Goal: Find specific page/section: Find specific page/section

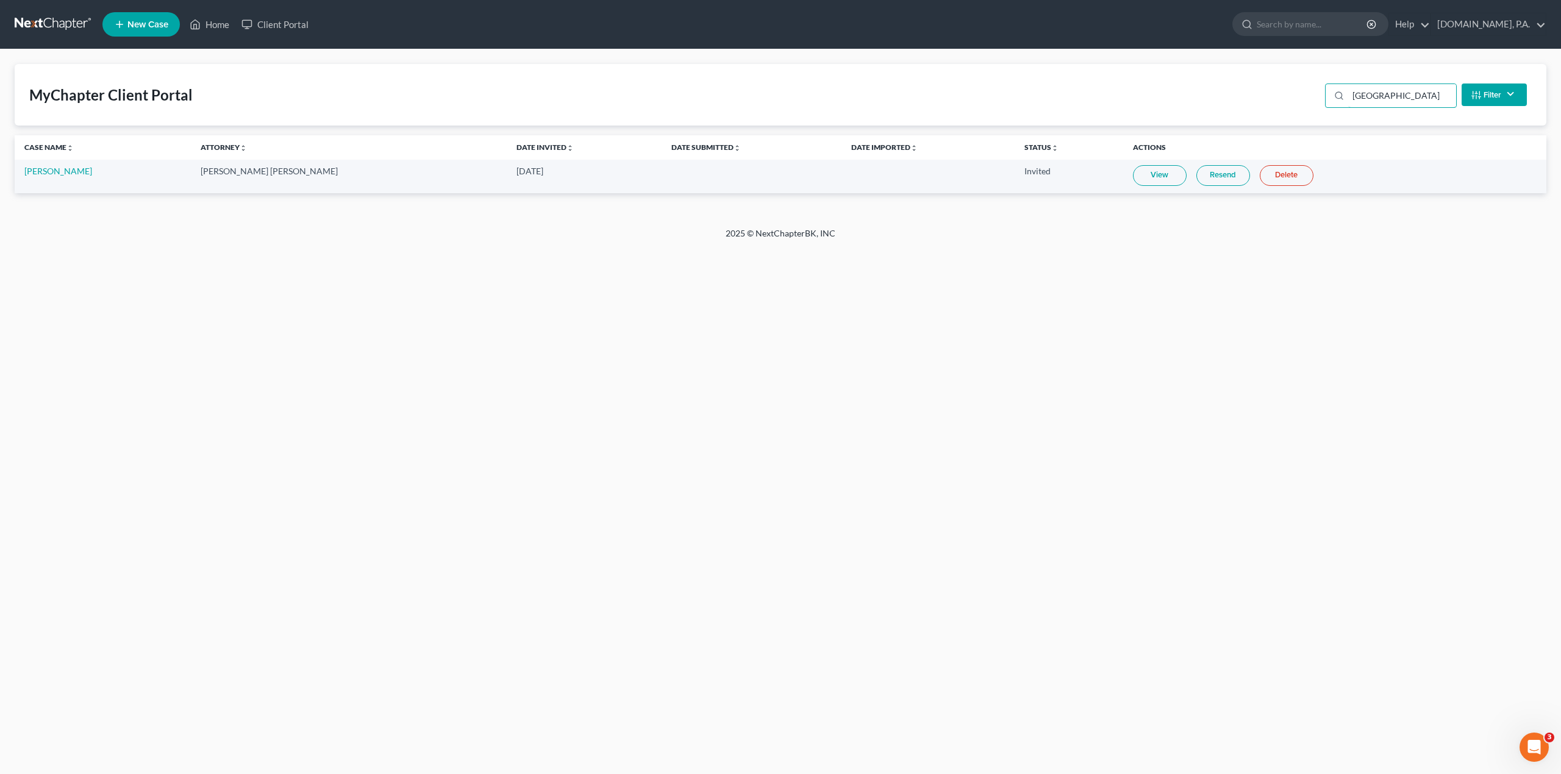
drag, startPoint x: 1405, startPoint y: 95, endPoint x: 1218, endPoint y: 98, distance: 187.2
click at [1218, 98] on div "MyChapter Client Portal [GEOGRAPHIC_DATA] Filter Status Filter... Invited In Pr…" at bounding box center [781, 95] width 1532 height 62
click at [1241, 310] on div "Home New Case Client Portal [DOMAIN_NAME], P.A. [PERSON_NAME][EMAIL_ADDRESS][DO…" at bounding box center [780, 387] width 1561 height 774
click at [1152, 169] on link "View" at bounding box center [1179, 175] width 54 height 21
click at [1152, 180] on link "View" at bounding box center [1179, 175] width 54 height 21
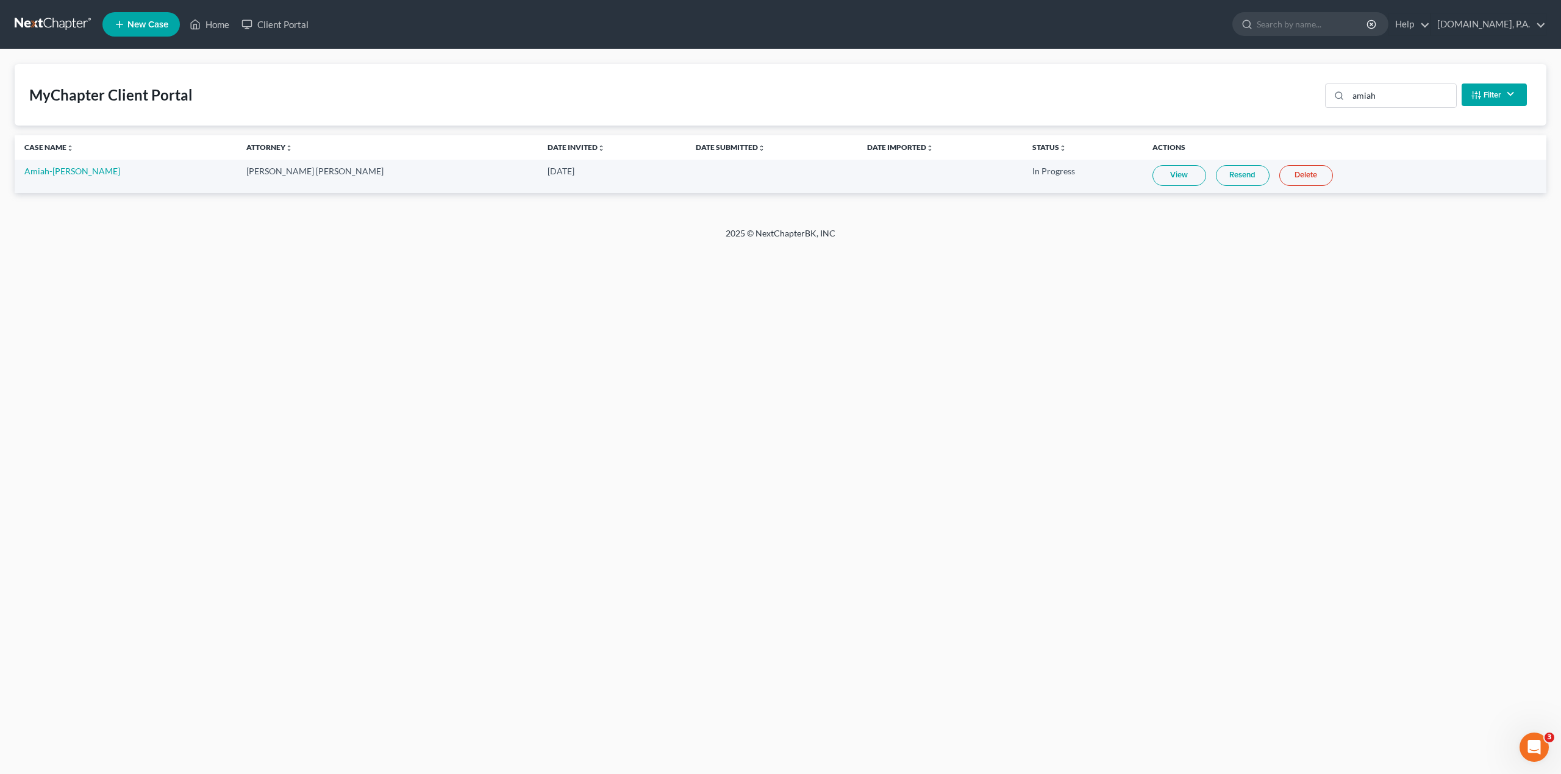
click at [1216, 183] on link "Resend" at bounding box center [1243, 175] width 54 height 21
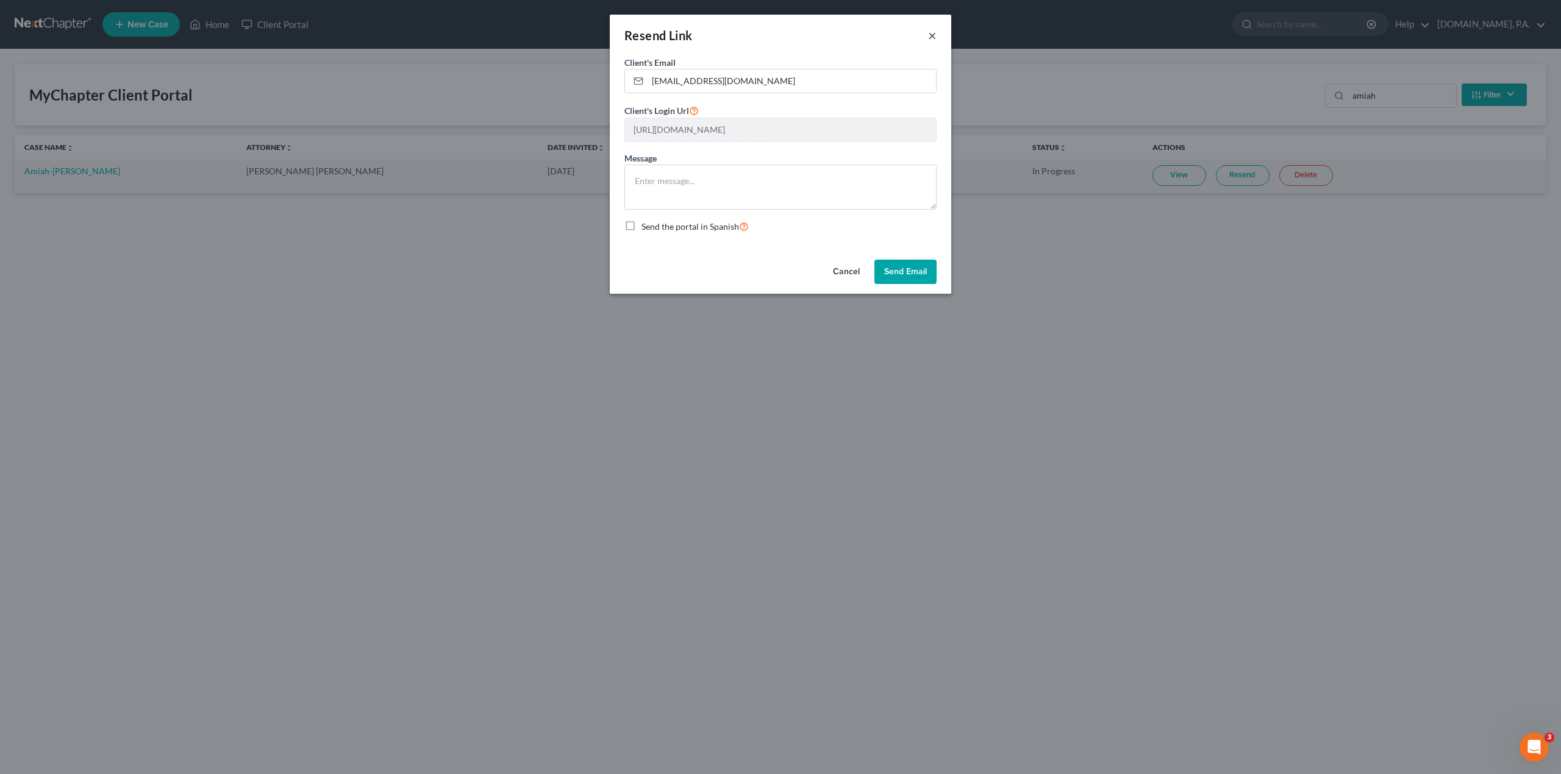
click at [930, 40] on button "×" at bounding box center [932, 35] width 9 height 15
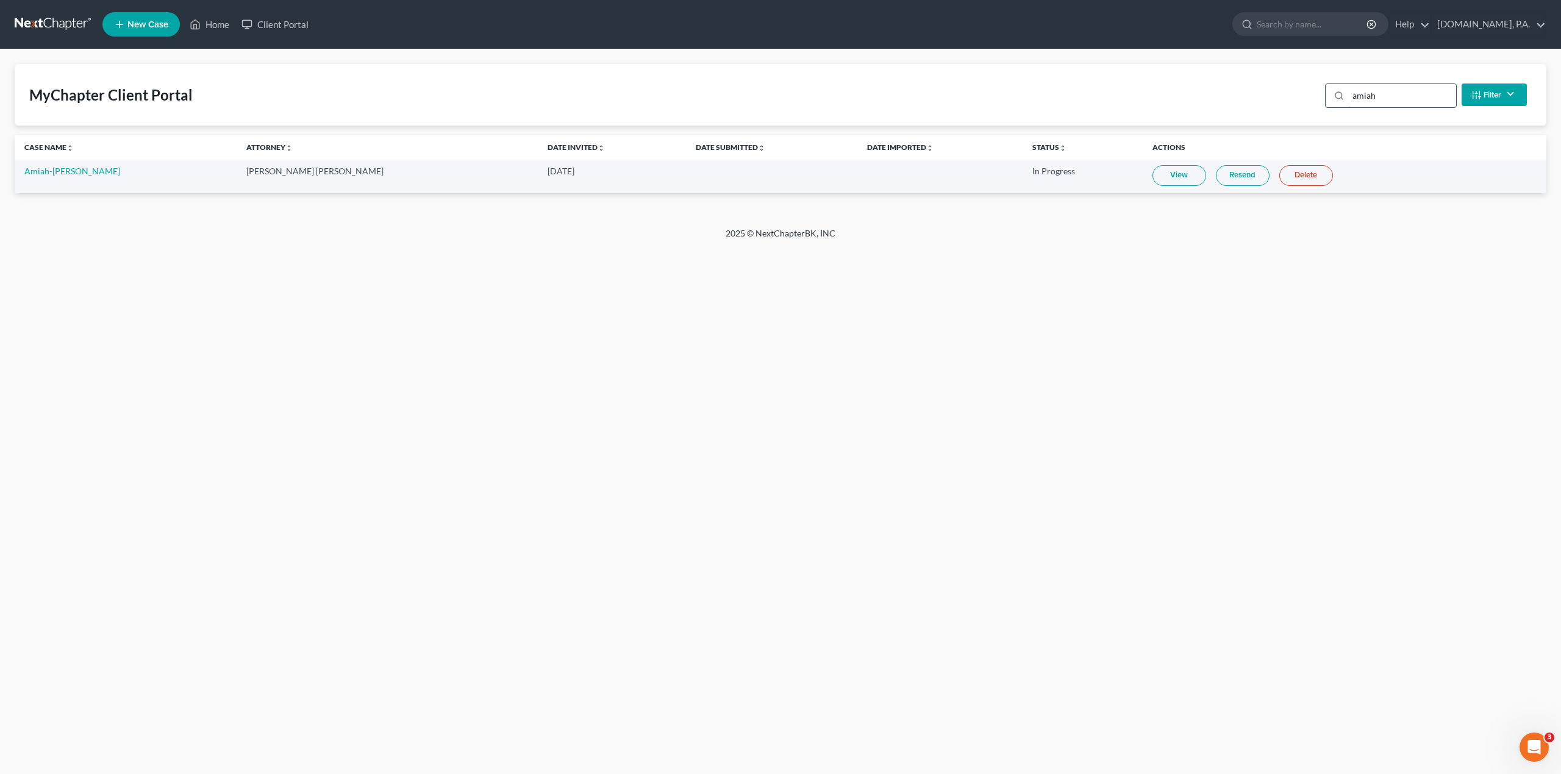
click at [1385, 91] on input "amiah" at bounding box center [1402, 95] width 108 height 23
click at [1133, 176] on link "View" at bounding box center [1160, 175] width 54 height 21
click at [1380, 101] on input "[PERSON_NAME]" at bounding box center [1402, 95] width 108 height 23
click at [1383, 101] on input "[PERSON_NAME]" at bounding box center [1402, 95] width 108 height 23
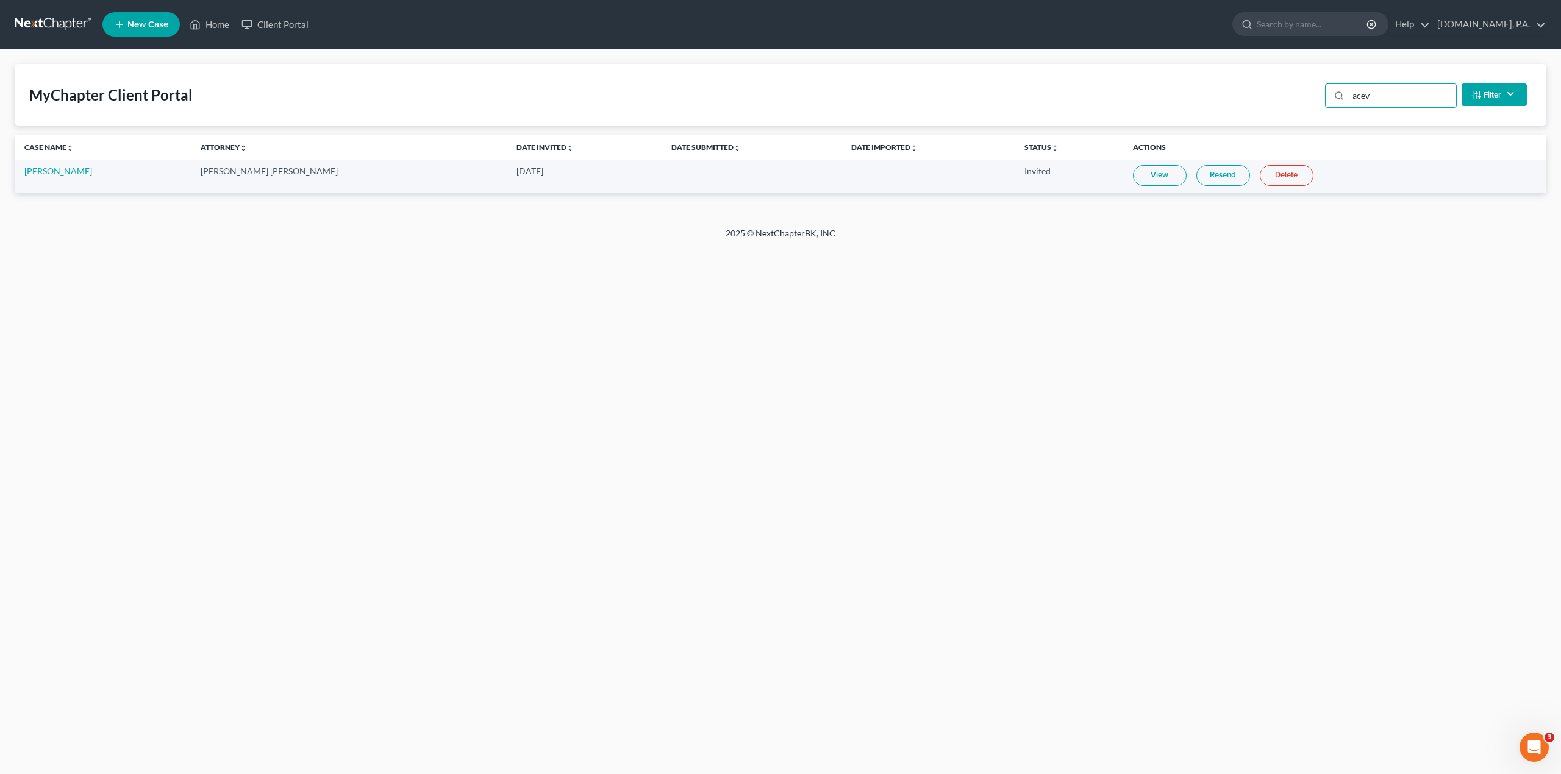
click at [1157, 179] on td "View Resend Delete" at bounding box center [1334, 177] width 423 height 34
click at [1142, 178] on link "View" at bounding box center [1160, 175] width 54 height 21
click at [863, 369] on div "Home New Case Client Portal [DOMAIN_NAME], P.A. [PERSON_NAME][EMAIL_ADDRESS][DO…" at bounding box center [780, 387] width 1561 height 774
click at [1362, 94] on input "acev" at bounding box center [1402, 95] width 108 height 23
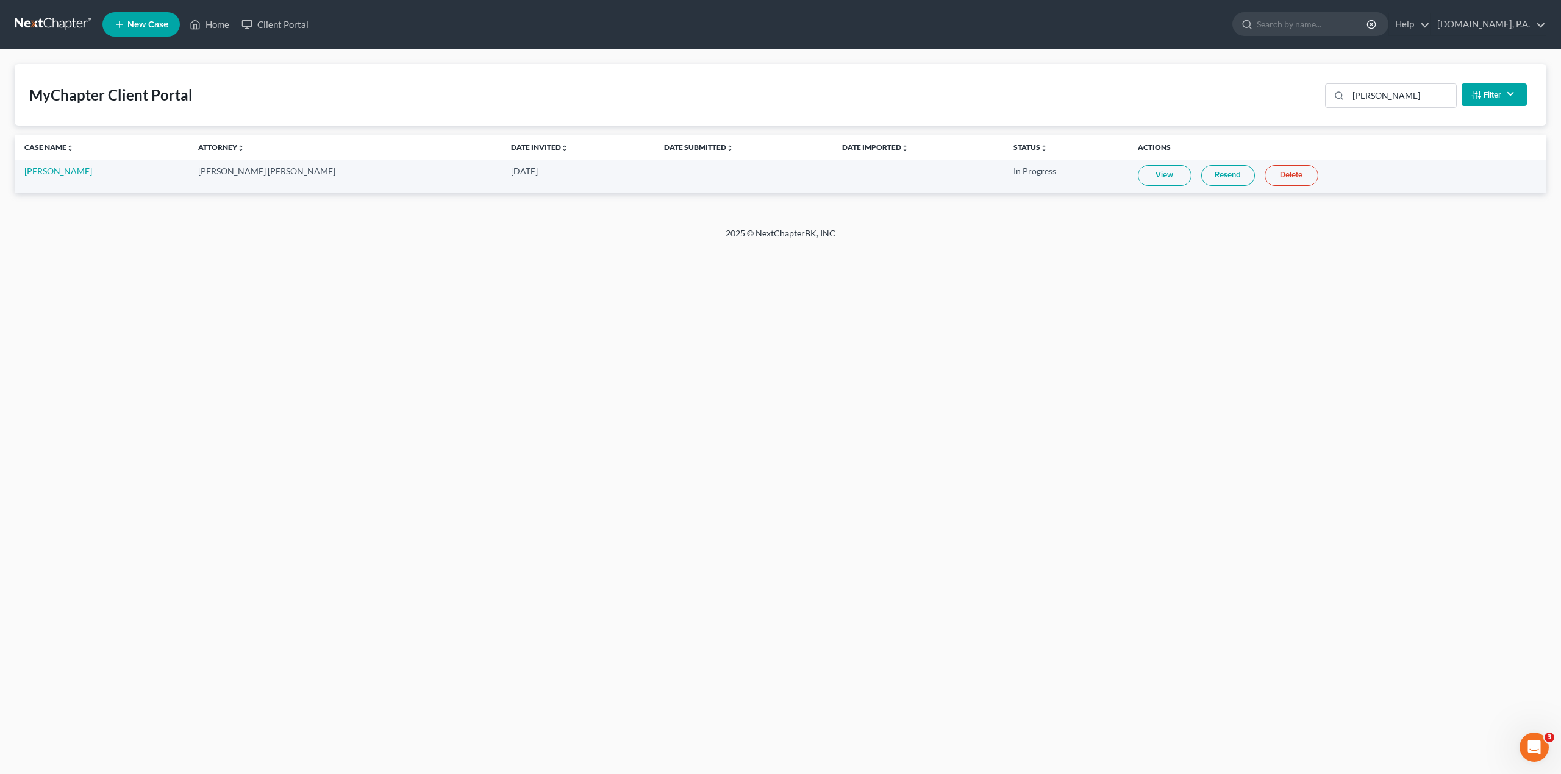
click at [1140, 179] on link "View" at bounding box center [1165, 175] width 54 height 21
click at [1376, 88] on input "[PERSON_NAME]" at bounding box center [1402, 95] width 108 height 23
click at [1133, 185] on link "View" at bounding box center [1160, 175] width 54 height 21
click at [1390, 96] on input "[PERSON_NAME]" at bounding box center [1402, 95] width 108 height 23
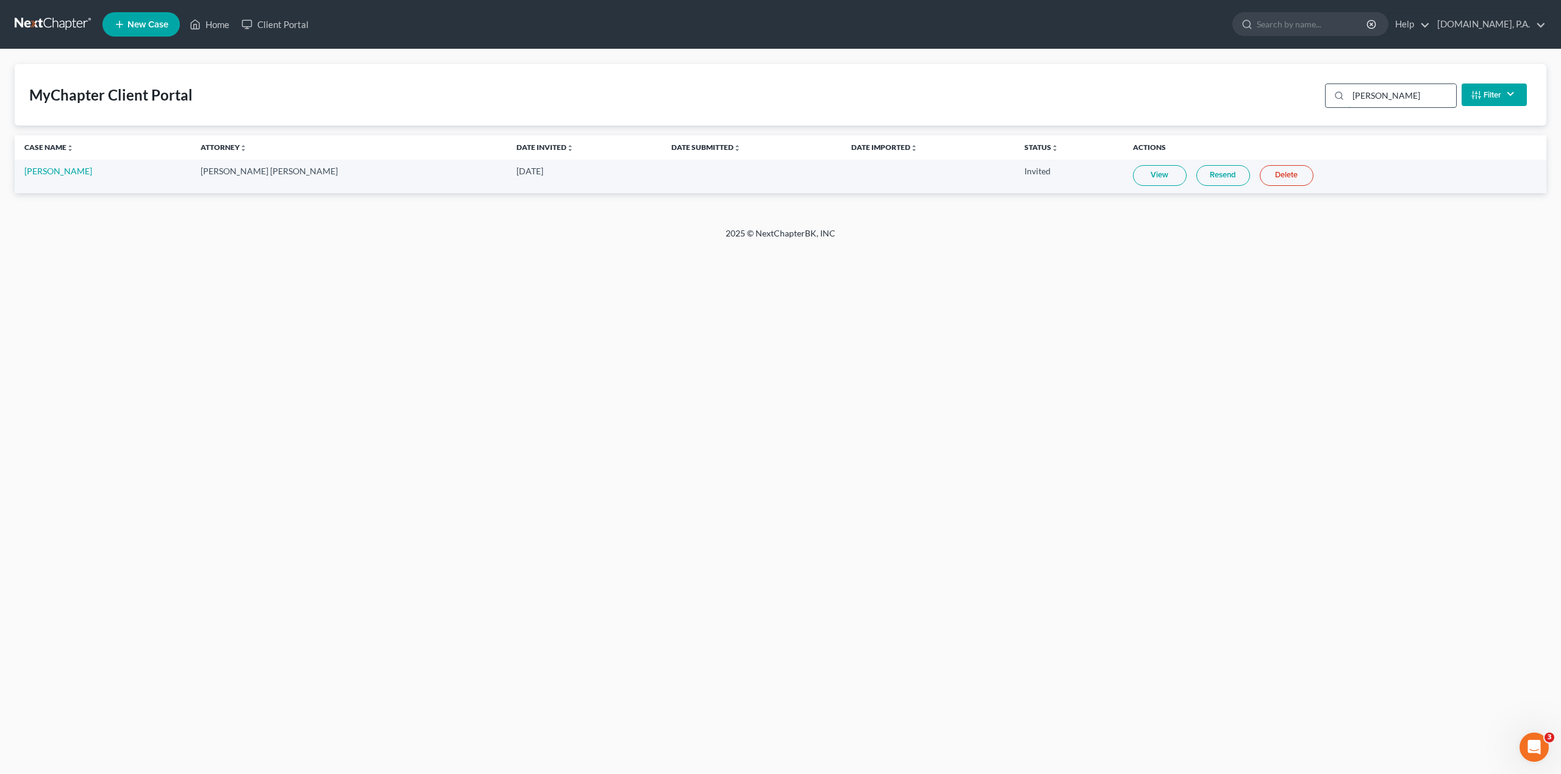
click at [1390, 96] on input "[PERSON_NAME]" at bounding box center [1402, 95] width 108 height 23
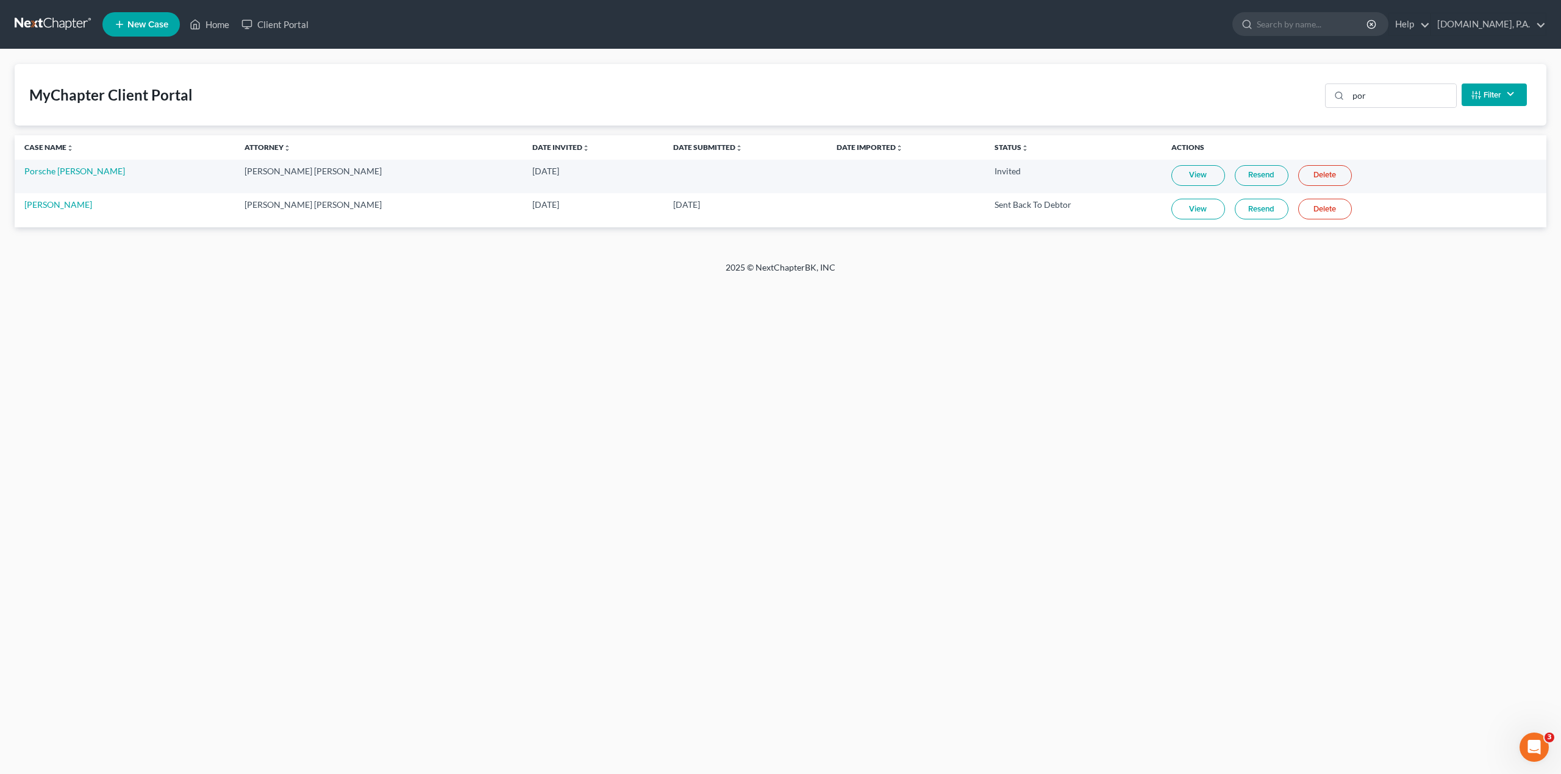
drag, startPoint x: 1174, startPoint y: 178, endPoint x: 1165, endPoint y: 180, distance: 10.1
click at [1174, 178] on link "View" at bounding box center [1198, 175] width 54 height 21
click at [1376, 100] on input "por" at bounding box center [1402, 95] width 108 height 23
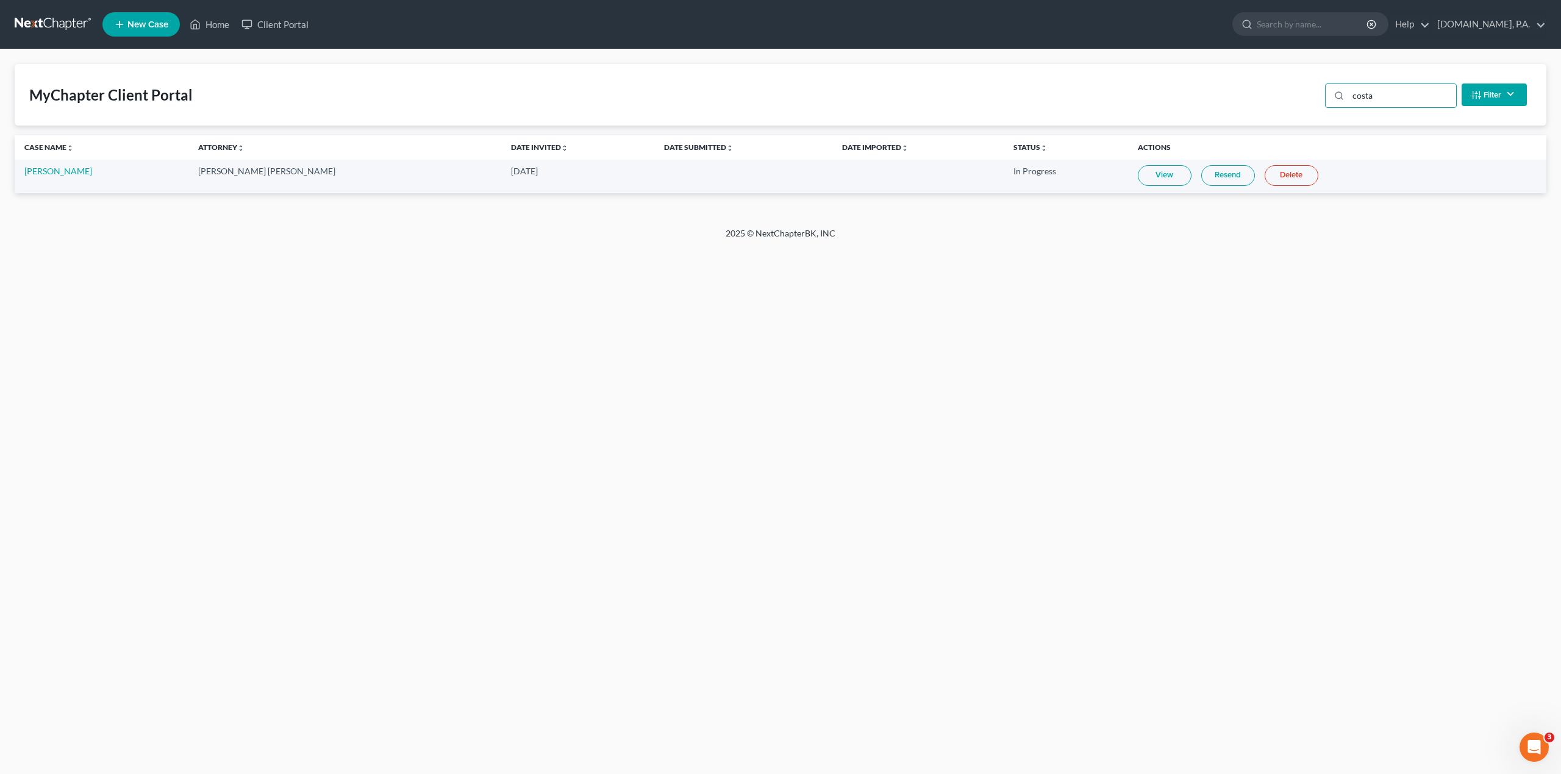
click at [1159, 172] on link "View" at bounding box center [1165, 175] width 54 height 21
click at [655, 282] on div "Home New Case Client Portal [DOMAIN_NAME], P.A. [PERSON_NAME][EMAIL_ADDRESS][DO…" at bounding box center [780, 387] width 1561 height 774
click at [1277, 172] on link "Delete" at bounding box center [1292, 175] width 54 height 21
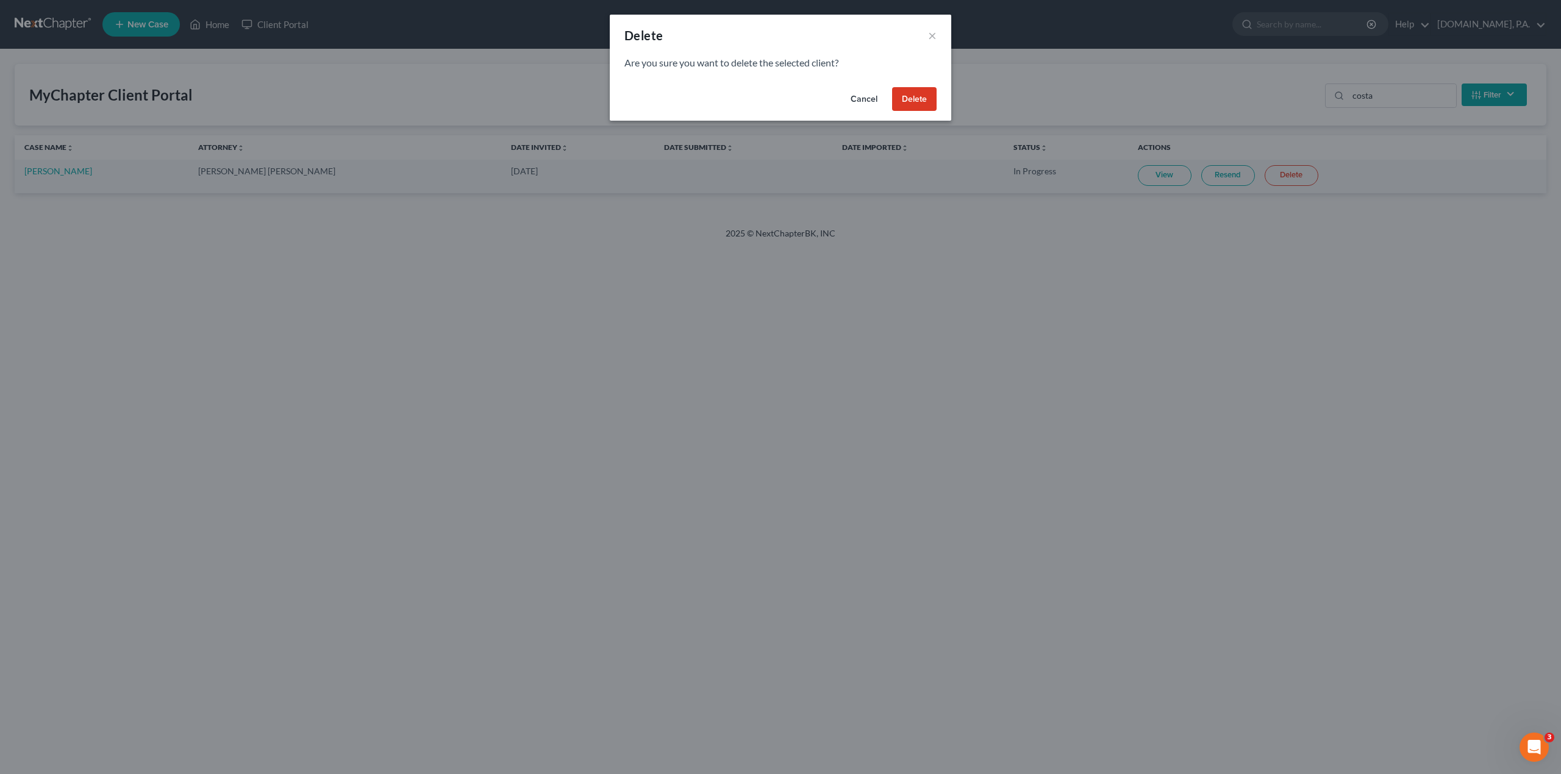
click at [917, 98] on button "Delete" at bounding box center [914, 99] width 45 height 24
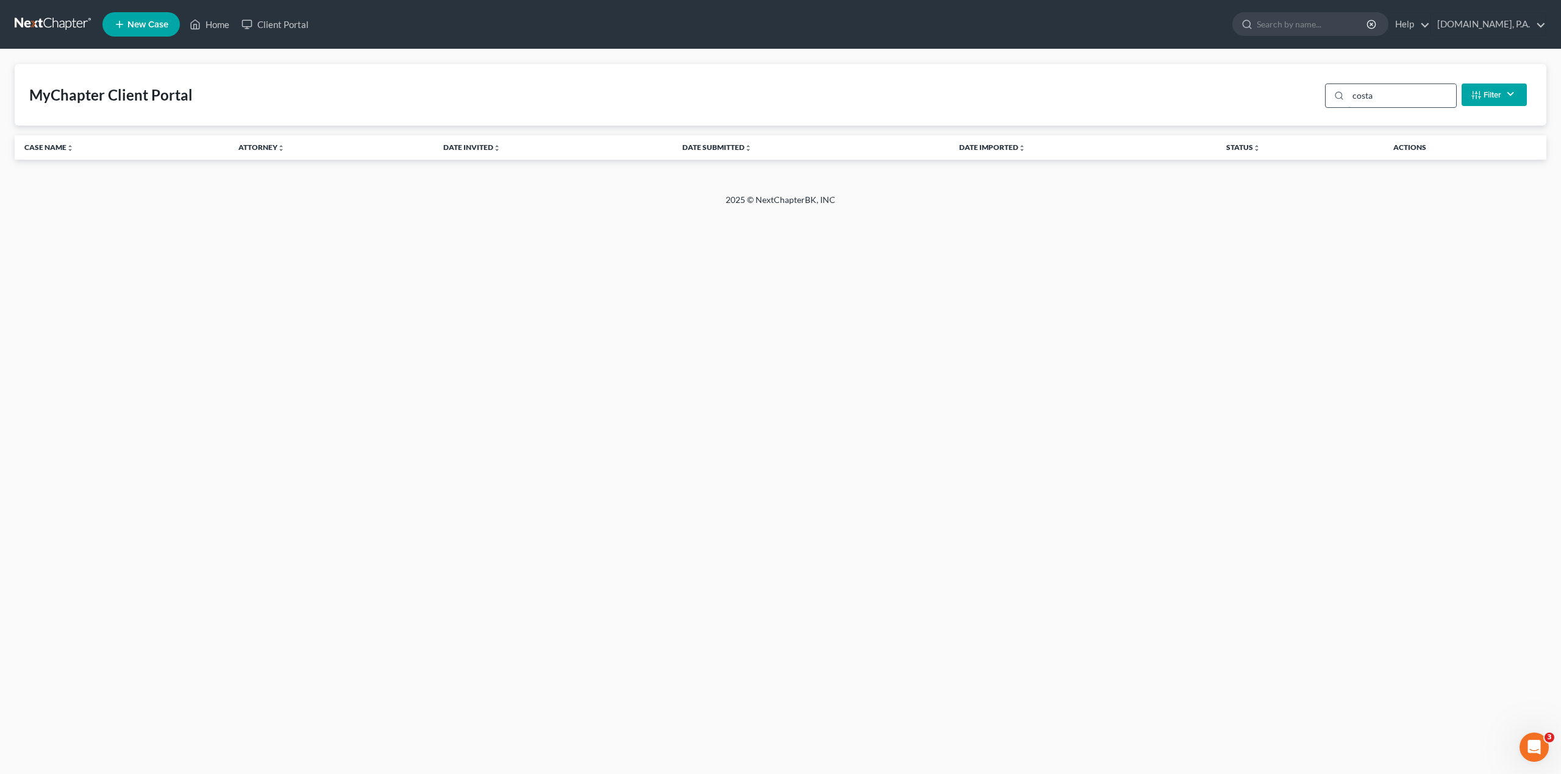
click at [1384, 91] on input "costa" at bounding box center [1402, 95] width 108 height 23
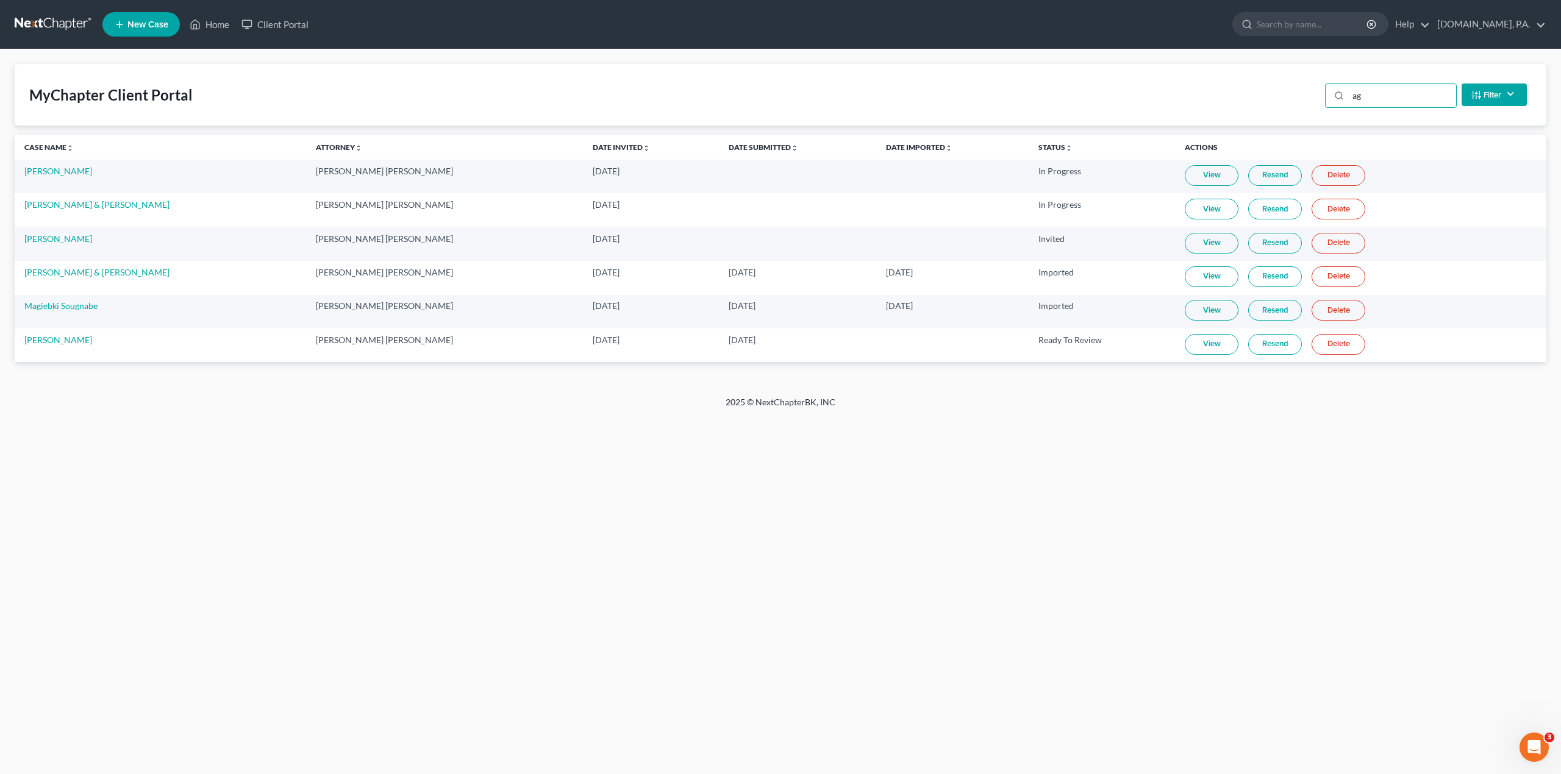
click at [783, 178] on td at bounding box center [797, 177] width 157 height 34
click at [1185, 173] on link "View" at bounding box center [1212, 175] width 54 height 21
click at [1185, 182] on link "View" at bounding box center [1212, 175] width 54 height 21
click at [1385, 99] on input "ag" at bounding box center [1402, 95] width 108 height 23
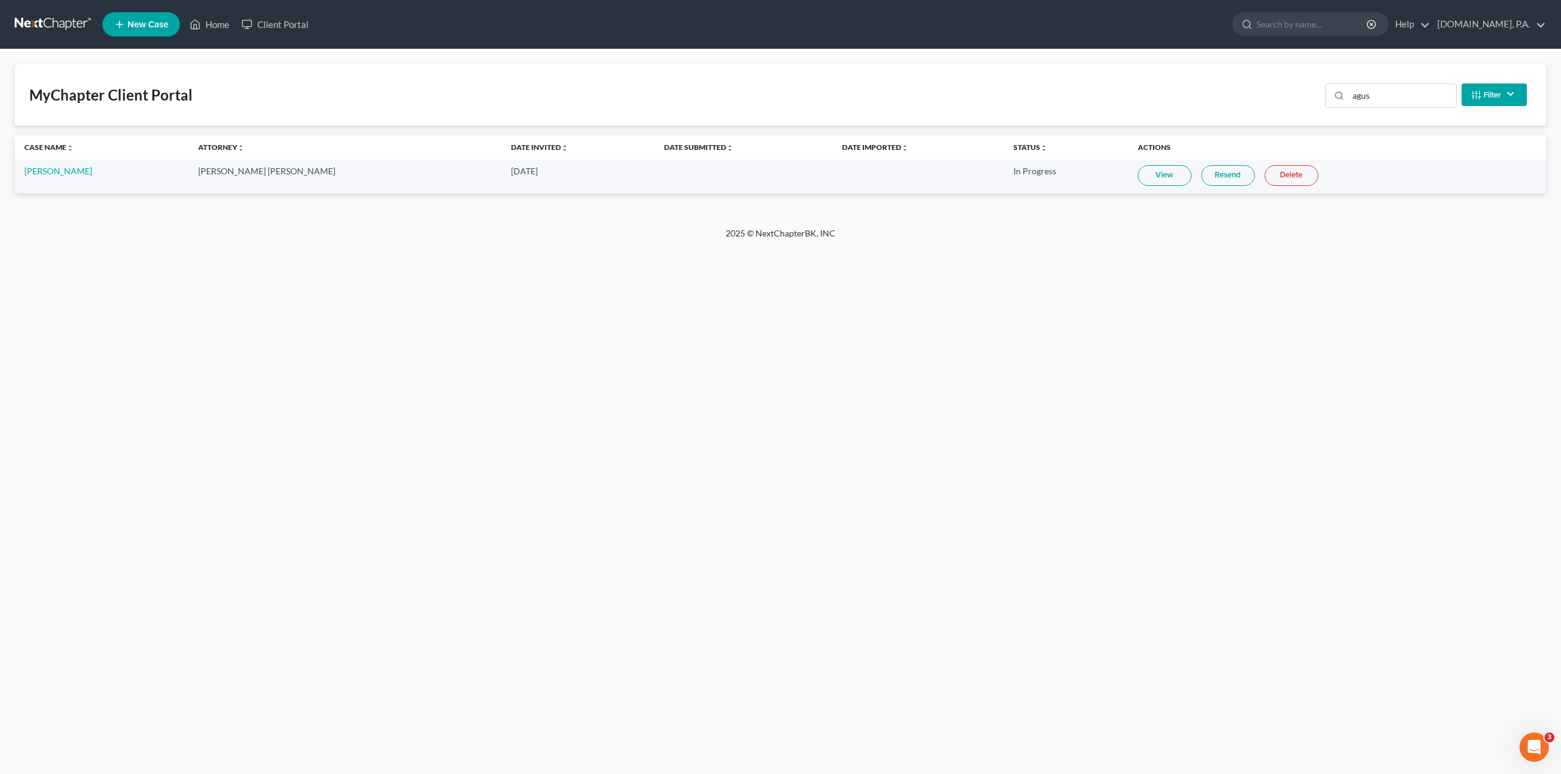
click at [893, 362] on div "Home New Case Client Portal [DOMAIN_NAME], P.A. [PERSON_NAME][EMAIL_ADDRESS][DO…" at bounding box center [780, 387] width 1561 height 774
click at [1265, 176] on link "Delete" at bounding box center [1292, 175] width 54 height 21
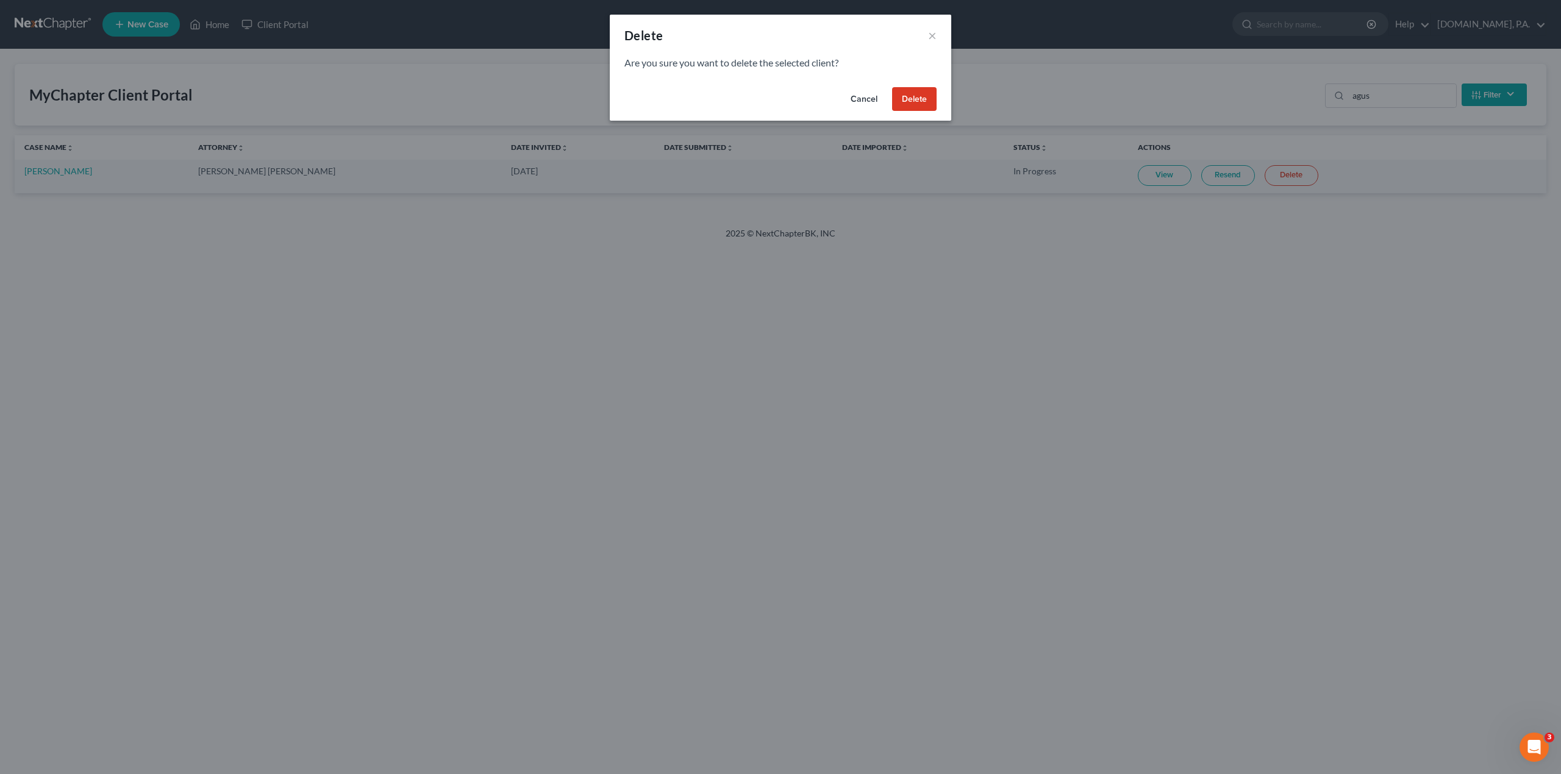
click at [932, 94] on button "Delete" at bounding box center [914, 99] width 45 height 24
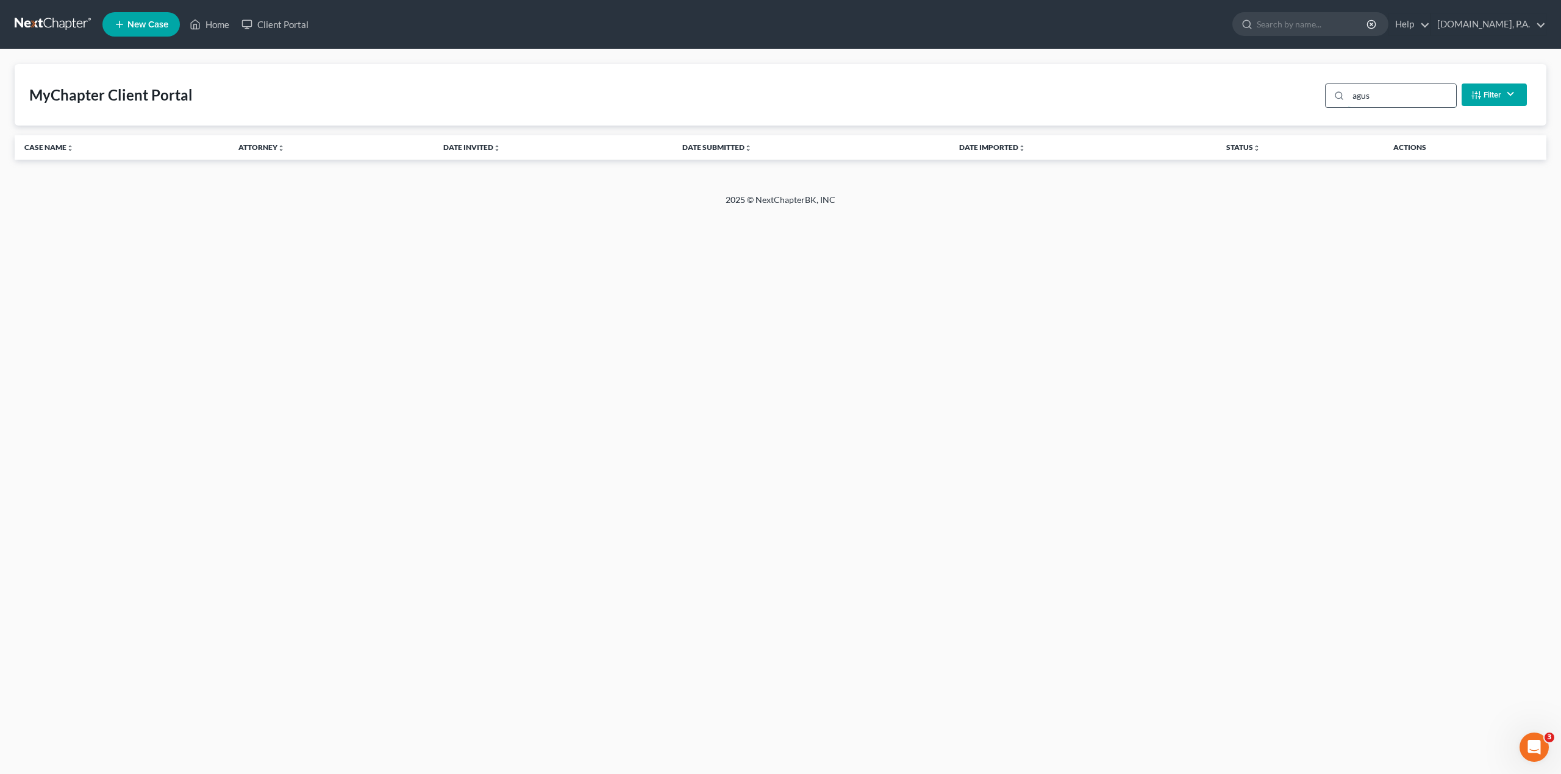
click at [1388, 98] on input "agus" at bounding box center [1402, 95] width 108 height 23
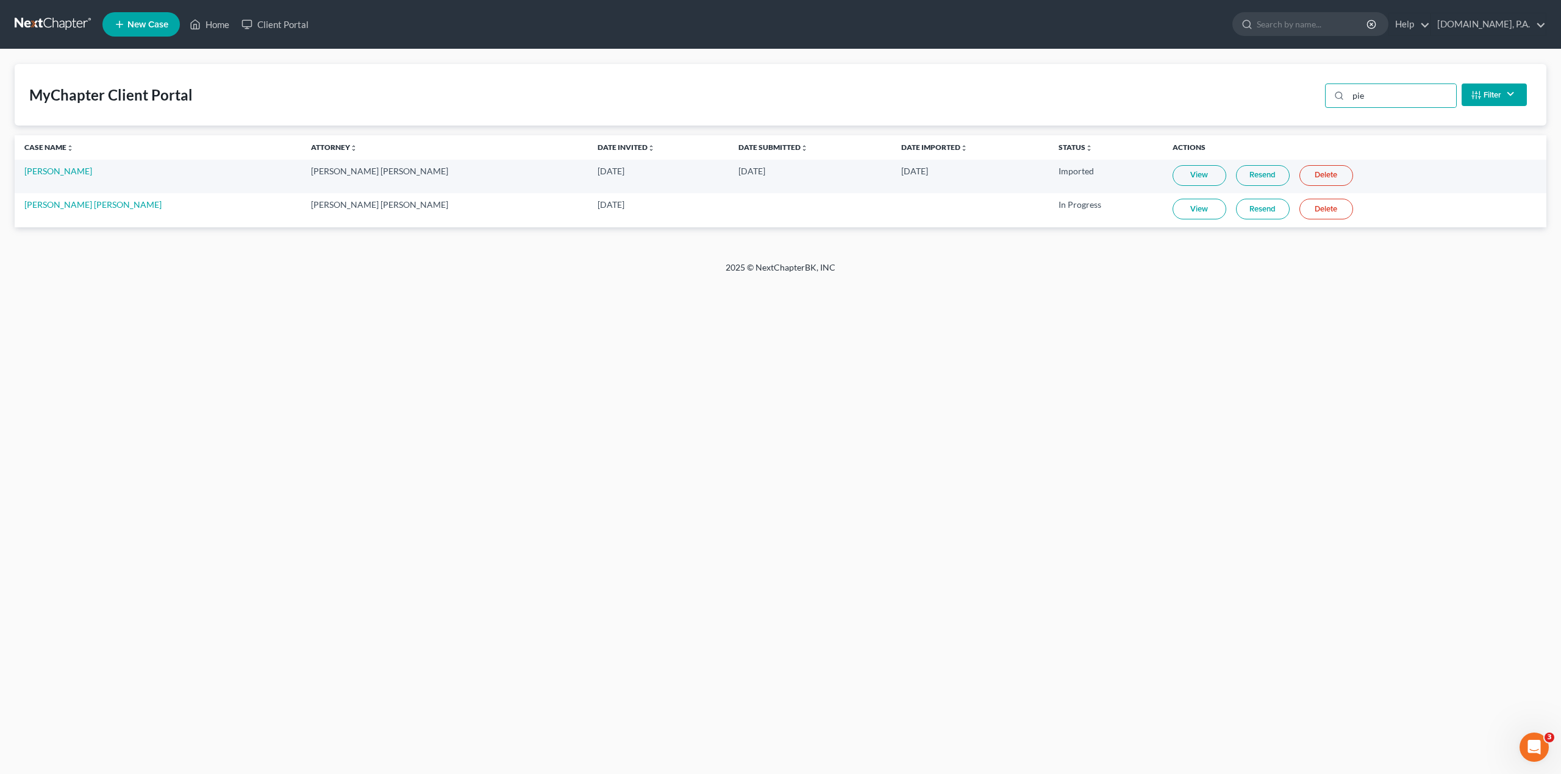
click at [1173, 209] on link "View" at bounding box center [1200, 209] width 54 height 21
click at [1388, 93] on input "pie" at bounding box center [1402, 95] width 108 height 23
click at [1410, 96] on input "piet" at bounding box center [1402, 95] width 108 height 23
click at [1411, 96] on input "piet" at bounding box center [1402, 95] width 108 height 23
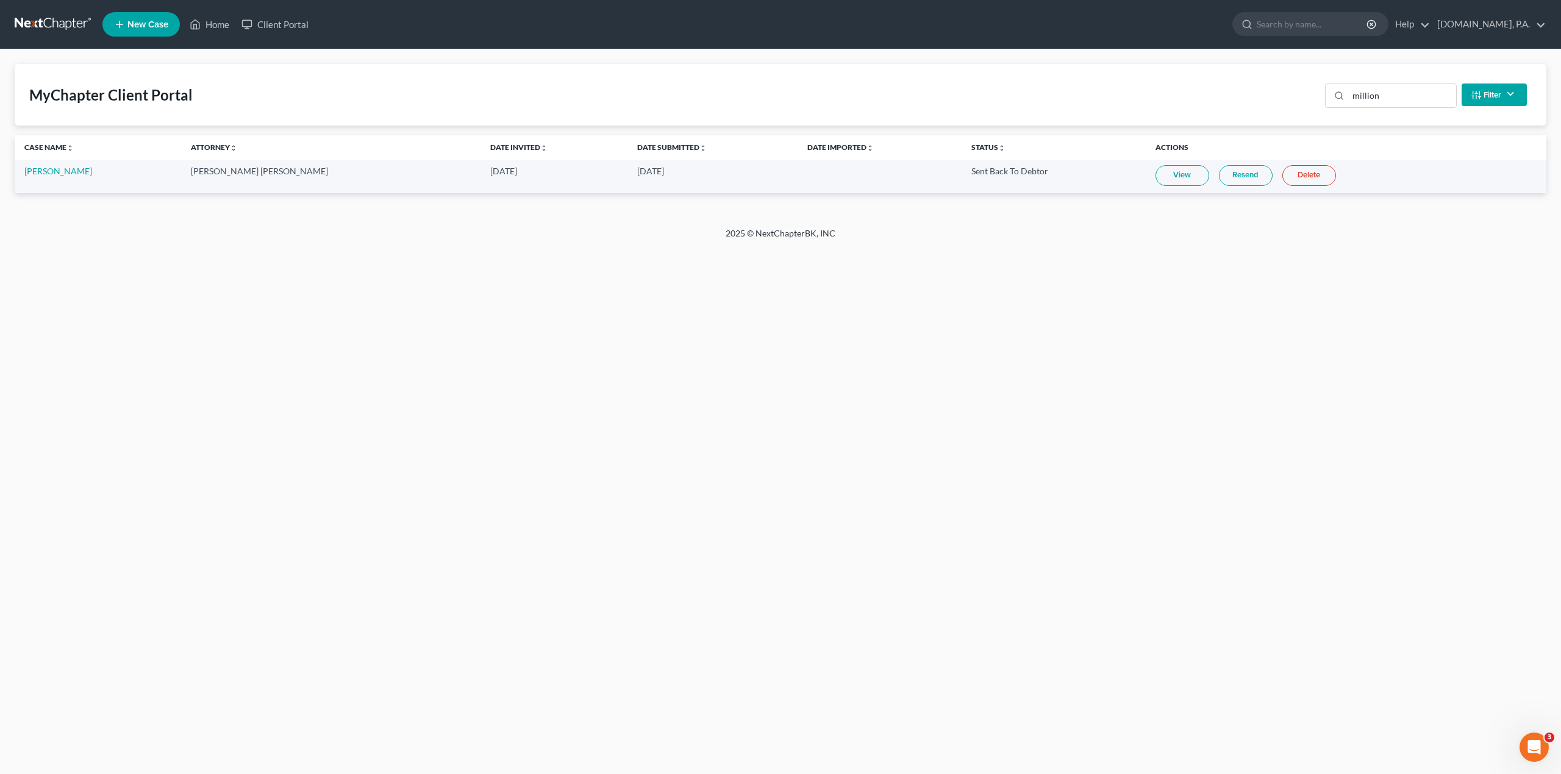
click at [1155, 174] on link "View" at bounding box center [1182, 175] width 54 height 21
click at [1155, 177] on link "View" at bounding box center [1182, 175] width 54 height 21
click at [1374, 85] on input "million" at bounding box center [1402, 95] width 108 height 23
click at [1372, 91] on input "million" at bounding box center [1402, 95] width 108 height 23
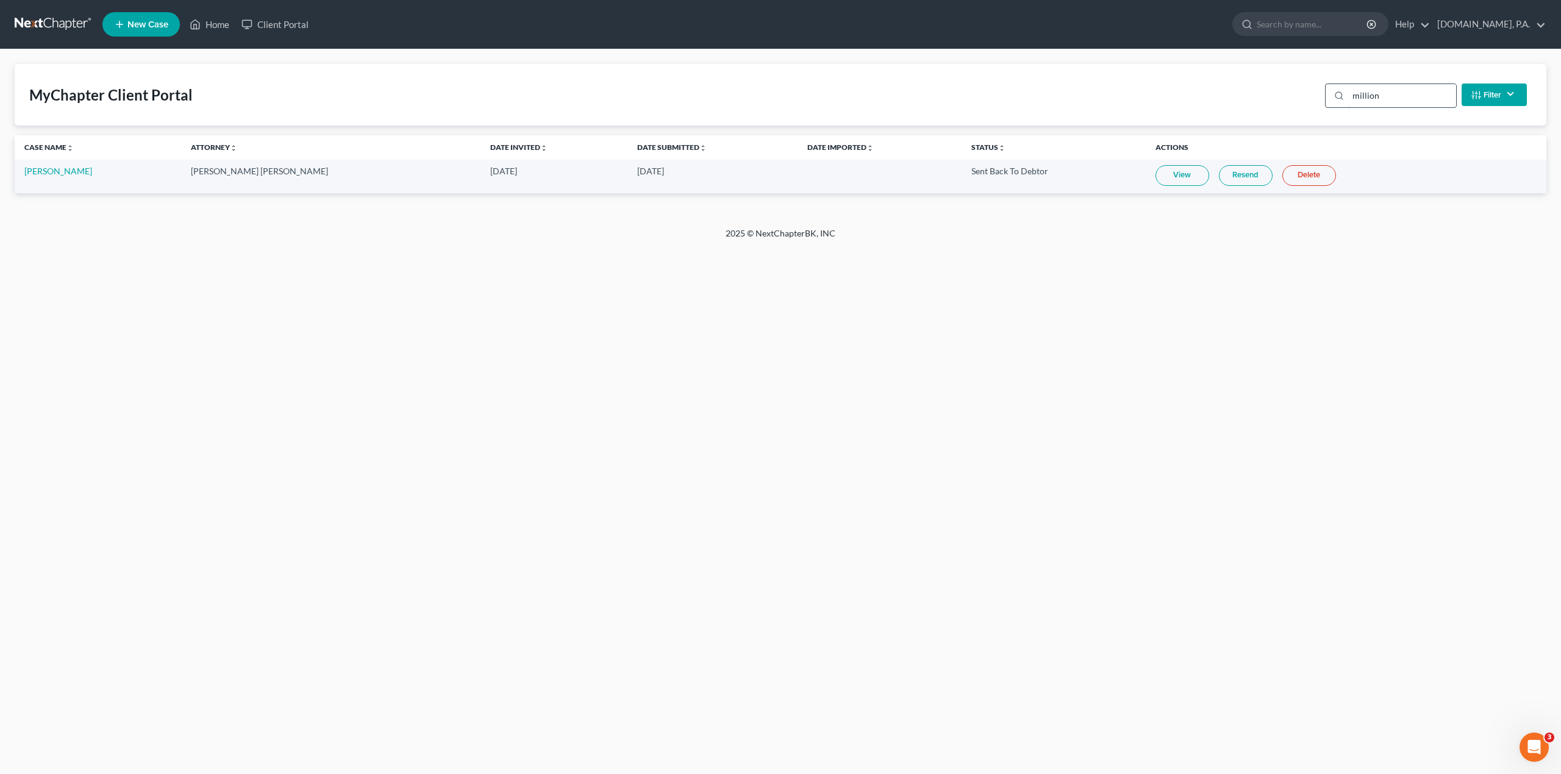
click at [1372, 91] on input "million" at bounding box center [1402, 95] width 108 height 23
click at [1133, 176] on link "View" at bounding box center [1160, 175] width 54 height 21
click at [1379, 96] on input "arrow" at bounding box center [1402, 95] width 108 height 23
click at [1138, 187] on td "View Resend Delete" at bounding box center [1334, 177] width 423 height 34
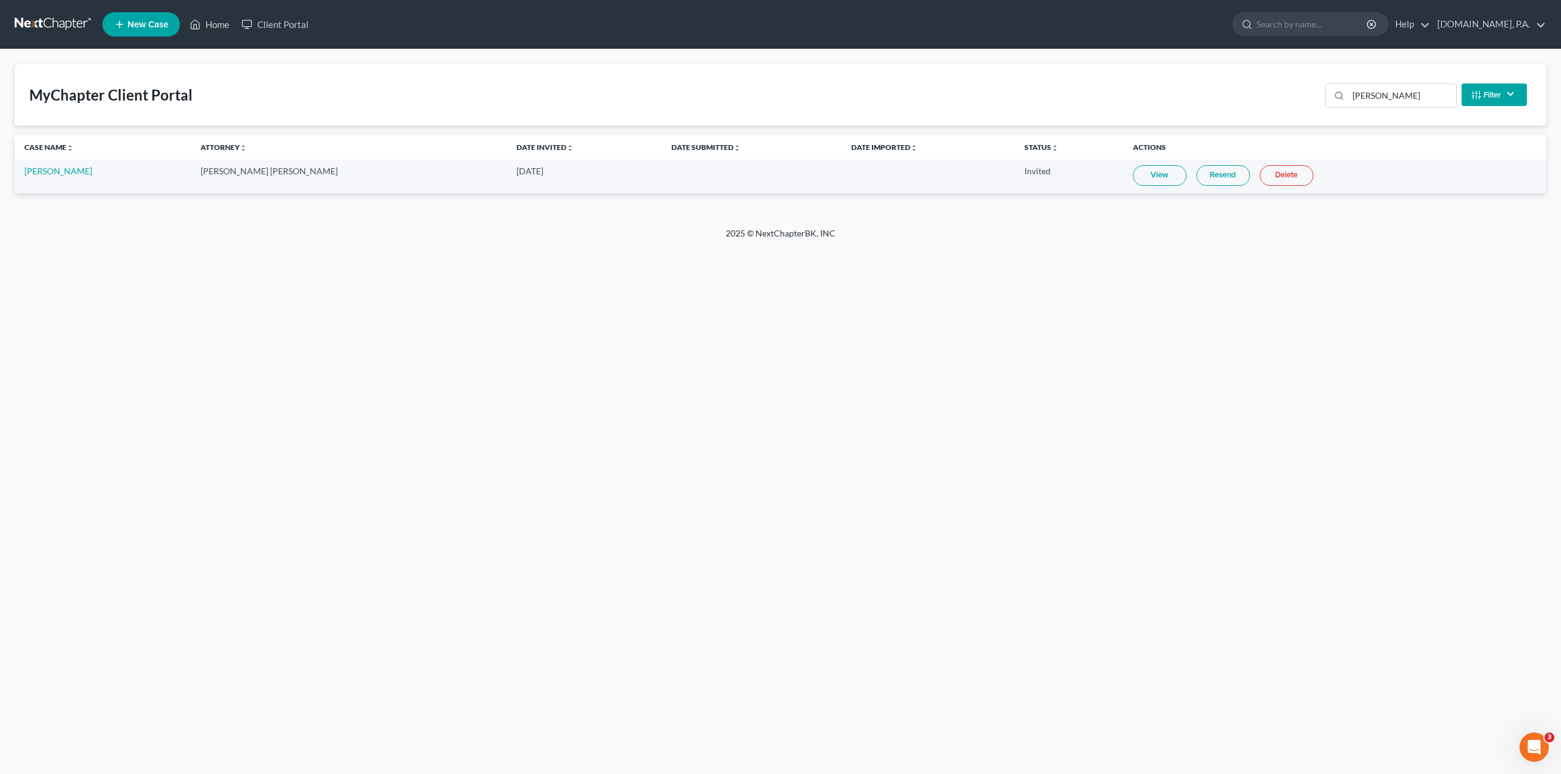
click at [1133, 182] on link "View" at bounding box center [1160, 175] width 54 height 21
click at [1133, 171] on link "View" at bounding box center [1160, 175] width 54 height 21
click at [1376, 91] on input "[PERSON_NAME]" at bounding box center [1402, 95] width 108 height 23
click at [1138, 174] on link "View" at bounding box center [1165, 175] width 54 height 21
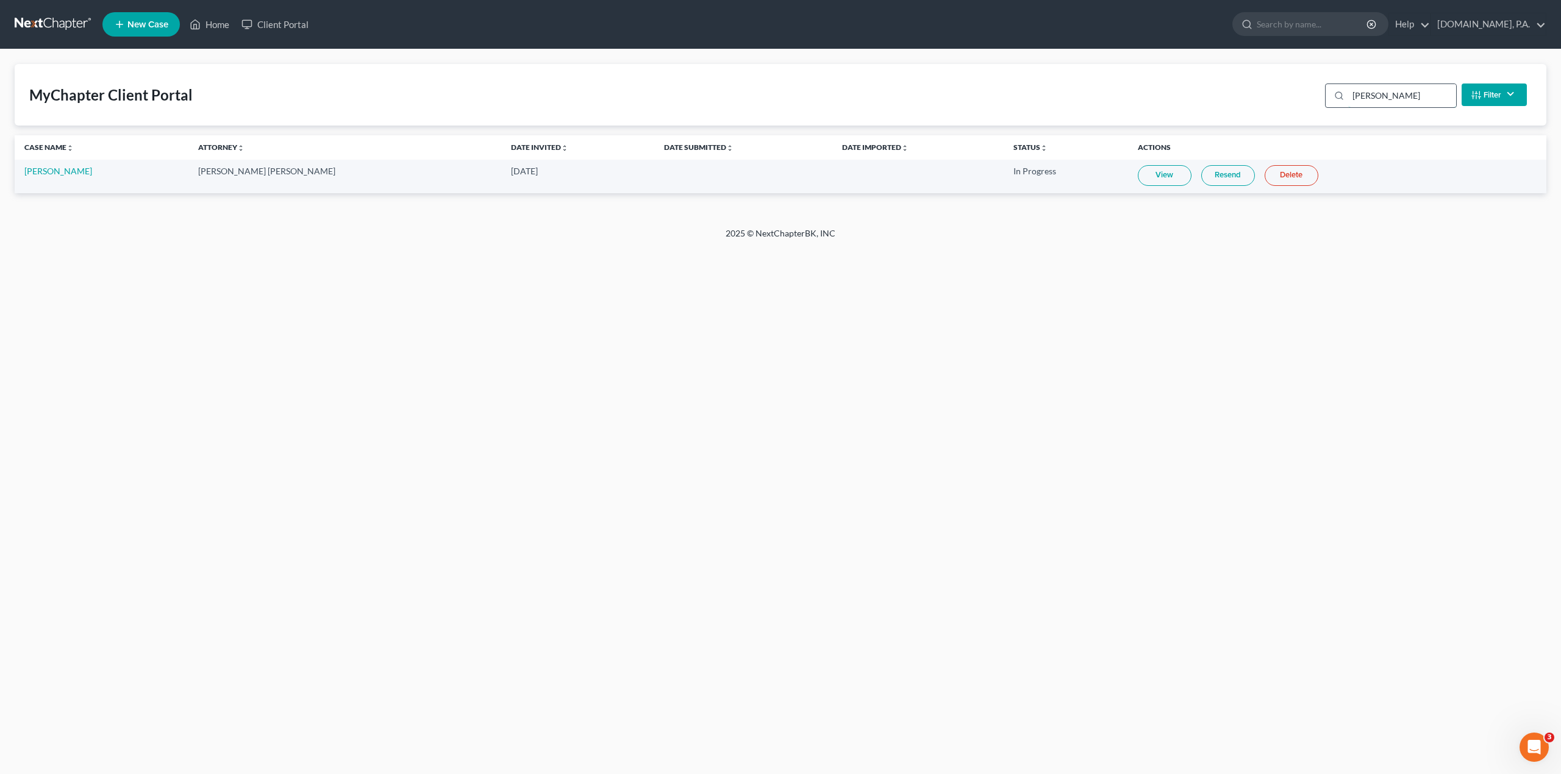
drag, startPoint x: 1408, startPoint y: 93, endPoint x: 1399, endPoint y: 91, distance: 9.3
click at [1407, 93] on input "[PERSON_NAME]" at bounding box center [1402, 95] width 108 height 23
click at [1399, 91] on input "[PERSON_NAME]" at bounding box center [1402, 95] width 108 height 23
click at [1390, 91] on input "[PERSON_NAME]" at bounding box center [1402, 95] width 108 height 23
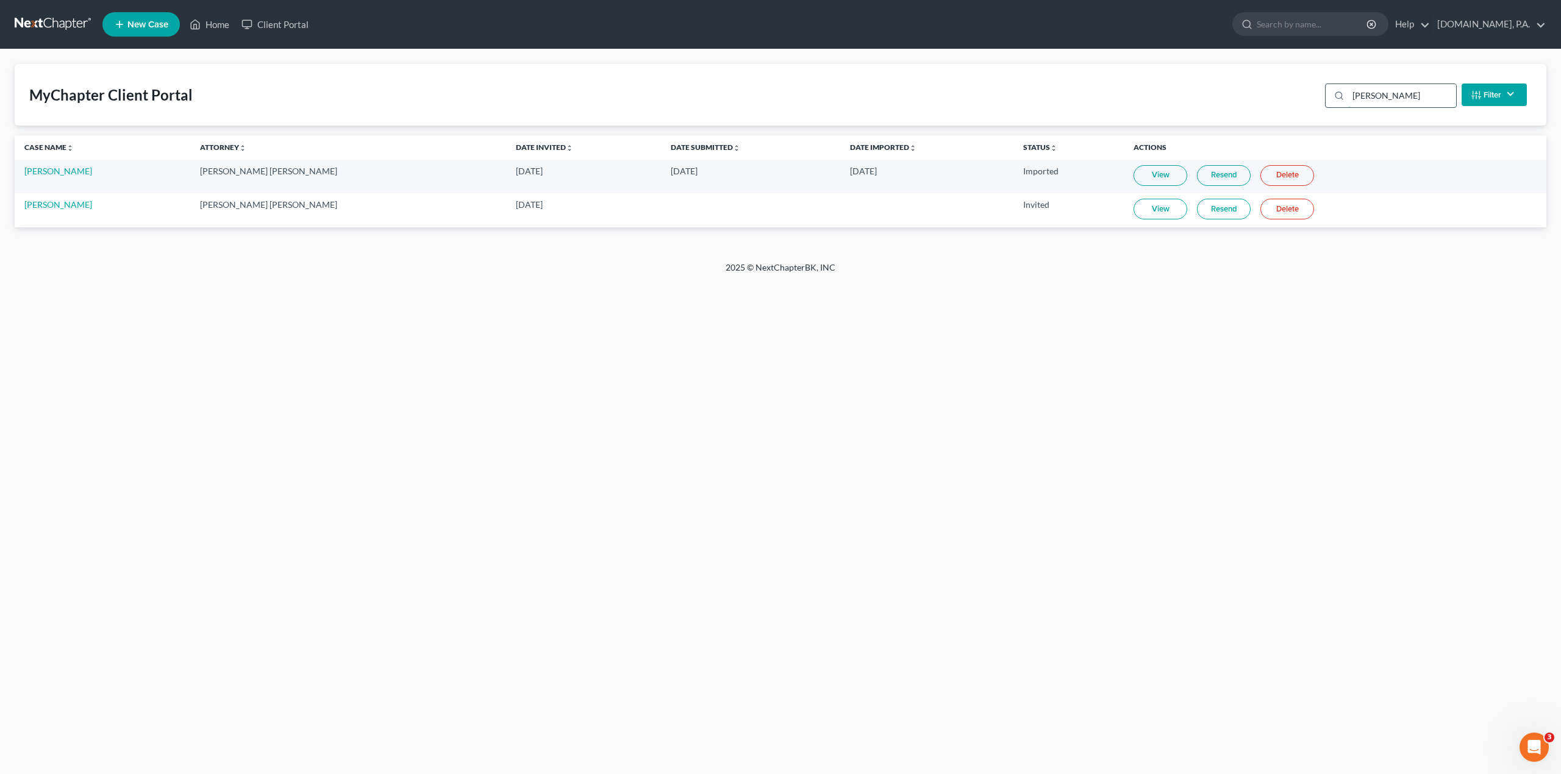
click at [1390, 91] on input "[PERSON_NAME]" at bounding box center [1402, 95] width 108 height 23
type input "roman"
click at [1138, 180] on link "View" at bounding box center [1165, 175] width 54 height 21
